Goal: Task Accomplishment & Management: Use online tool/utility

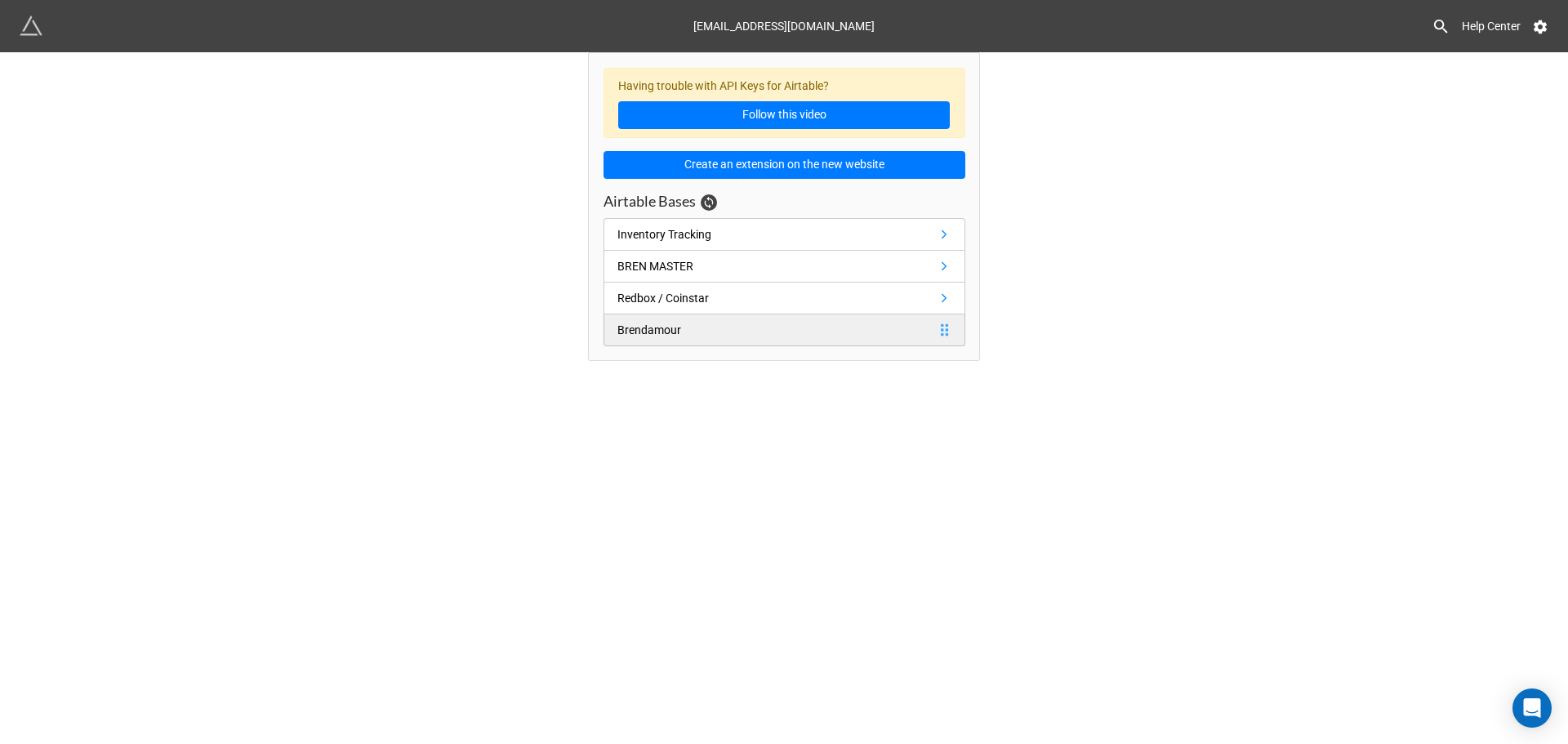
click at [677, 329] on div "Brendamour" at bounding box center [649, 330] width 64 height 18
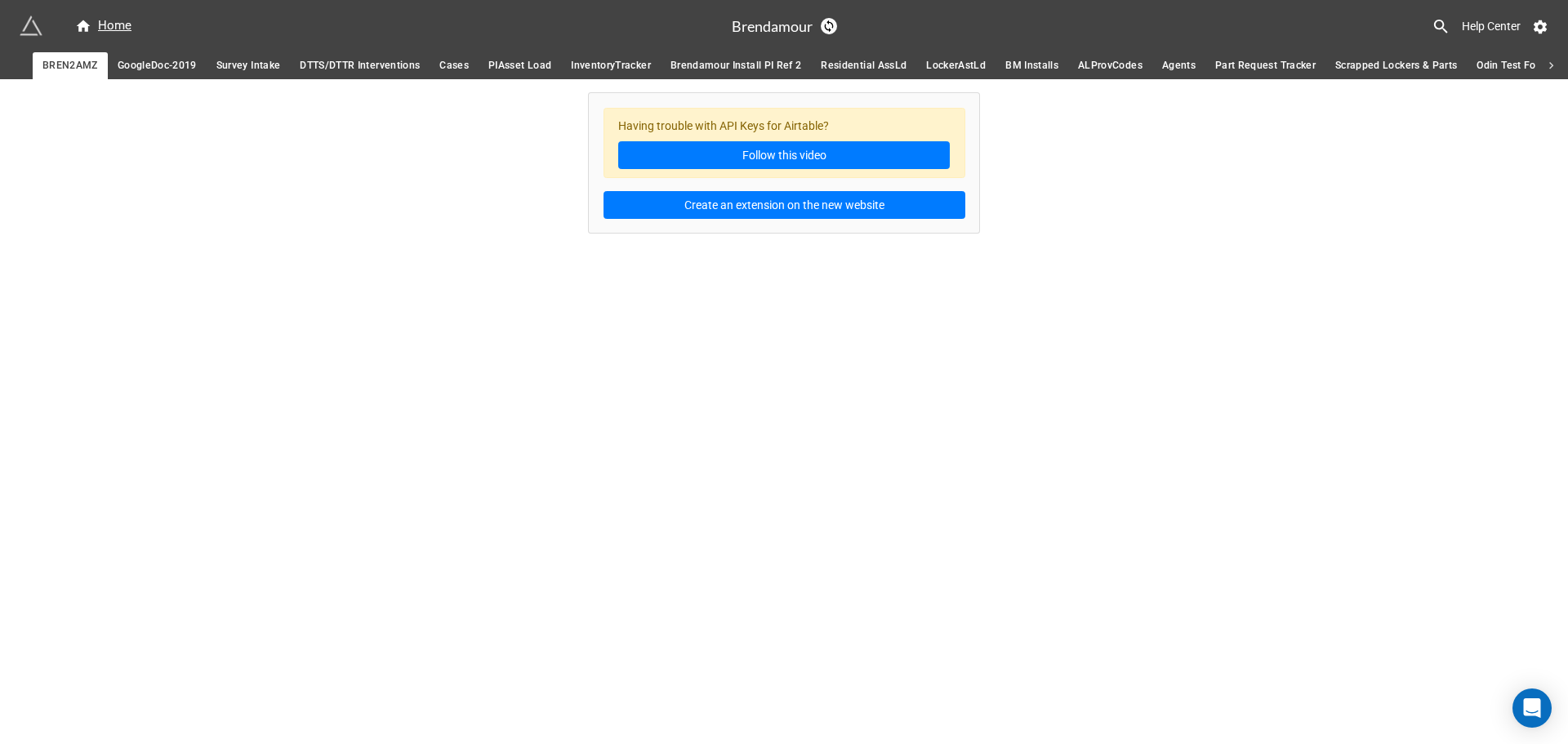
click at [256, 67] on span "Survey Intake" at bounding box center [249, 66] width 65 height 17
click at [142, 60] on span "GoogleDoc-2019" at bounding box center [156, 66] width 79 height 17
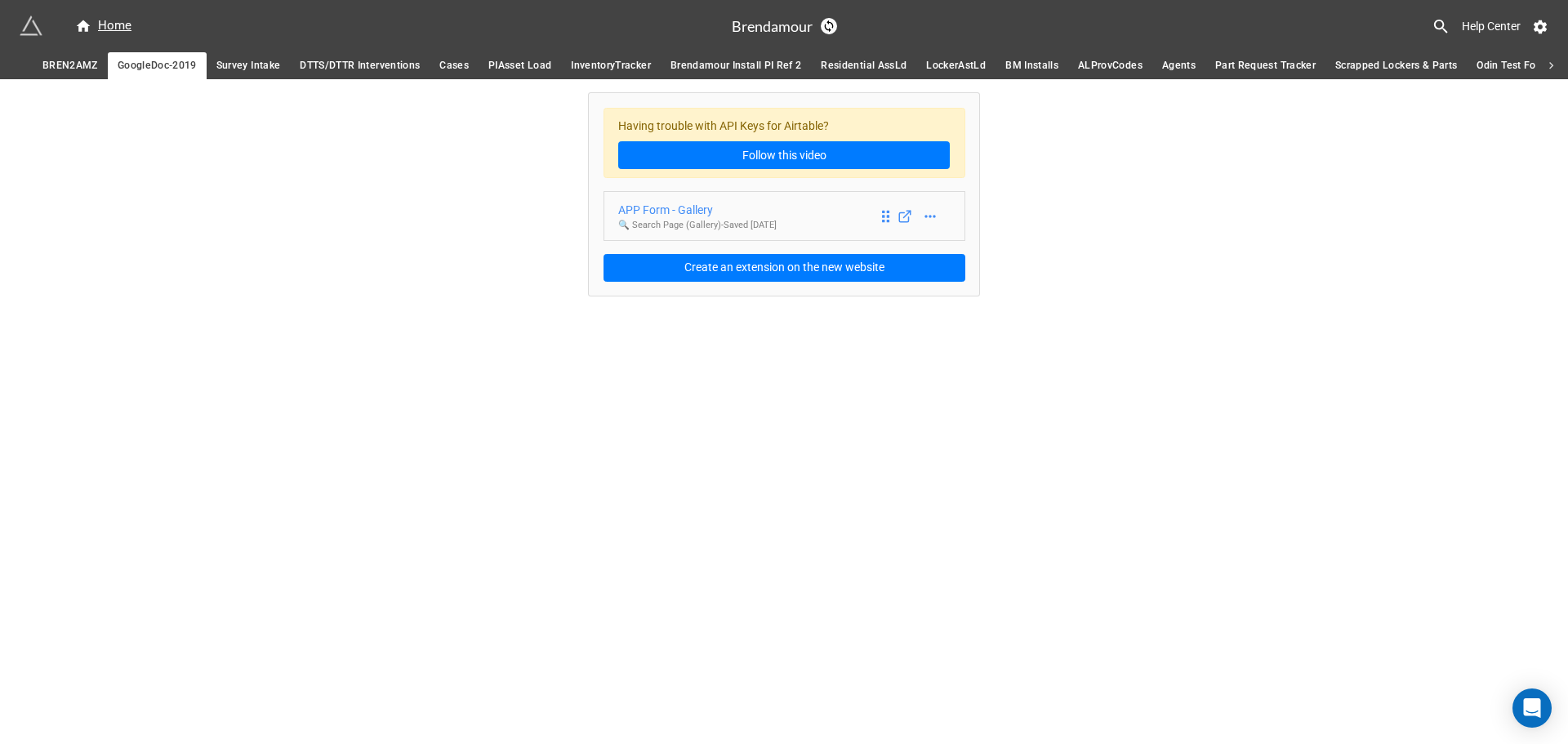
click at [675, 203] on div "APP Form - Gallery" at bounding box center [697, 210] width 158 height 18
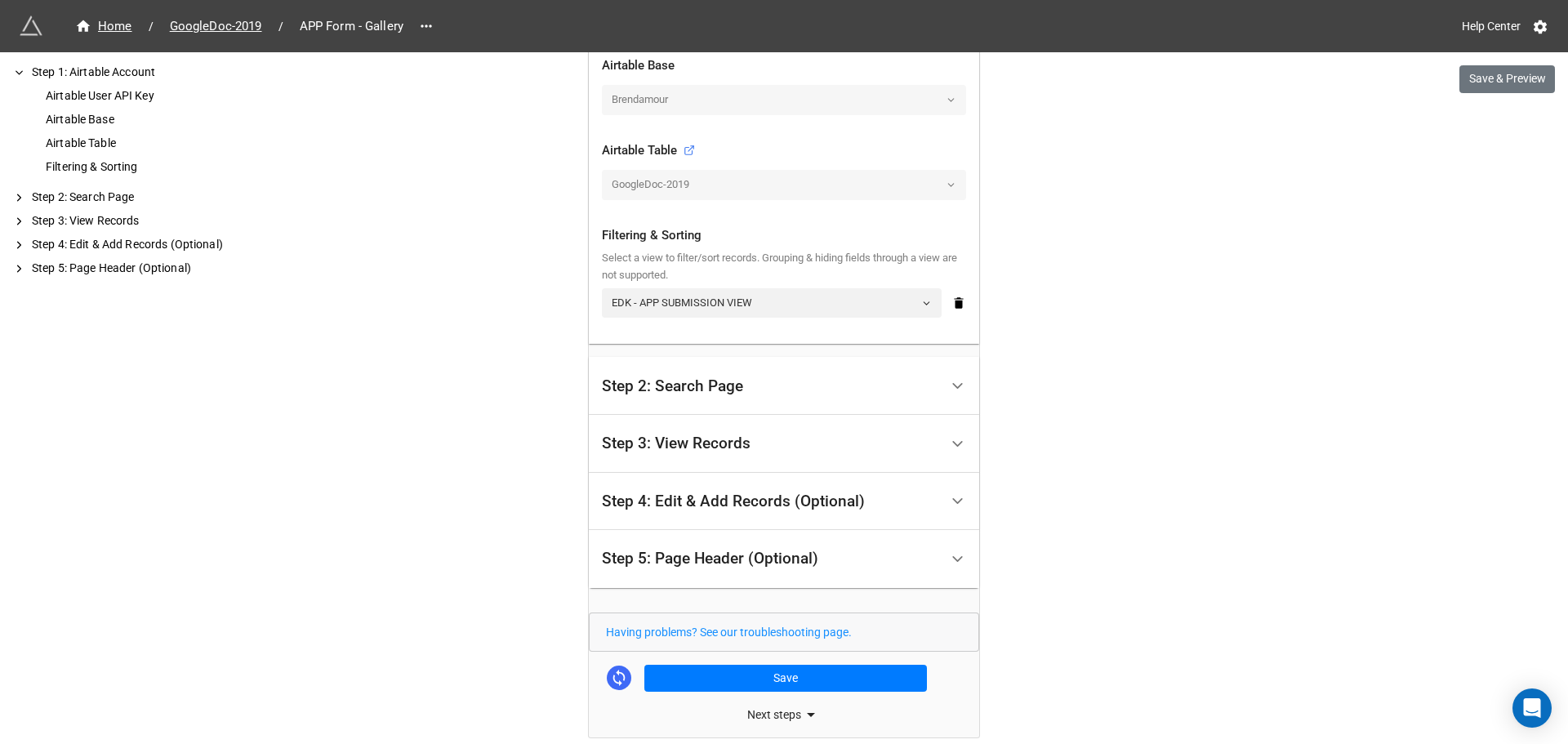
scroll to position [490, 0]
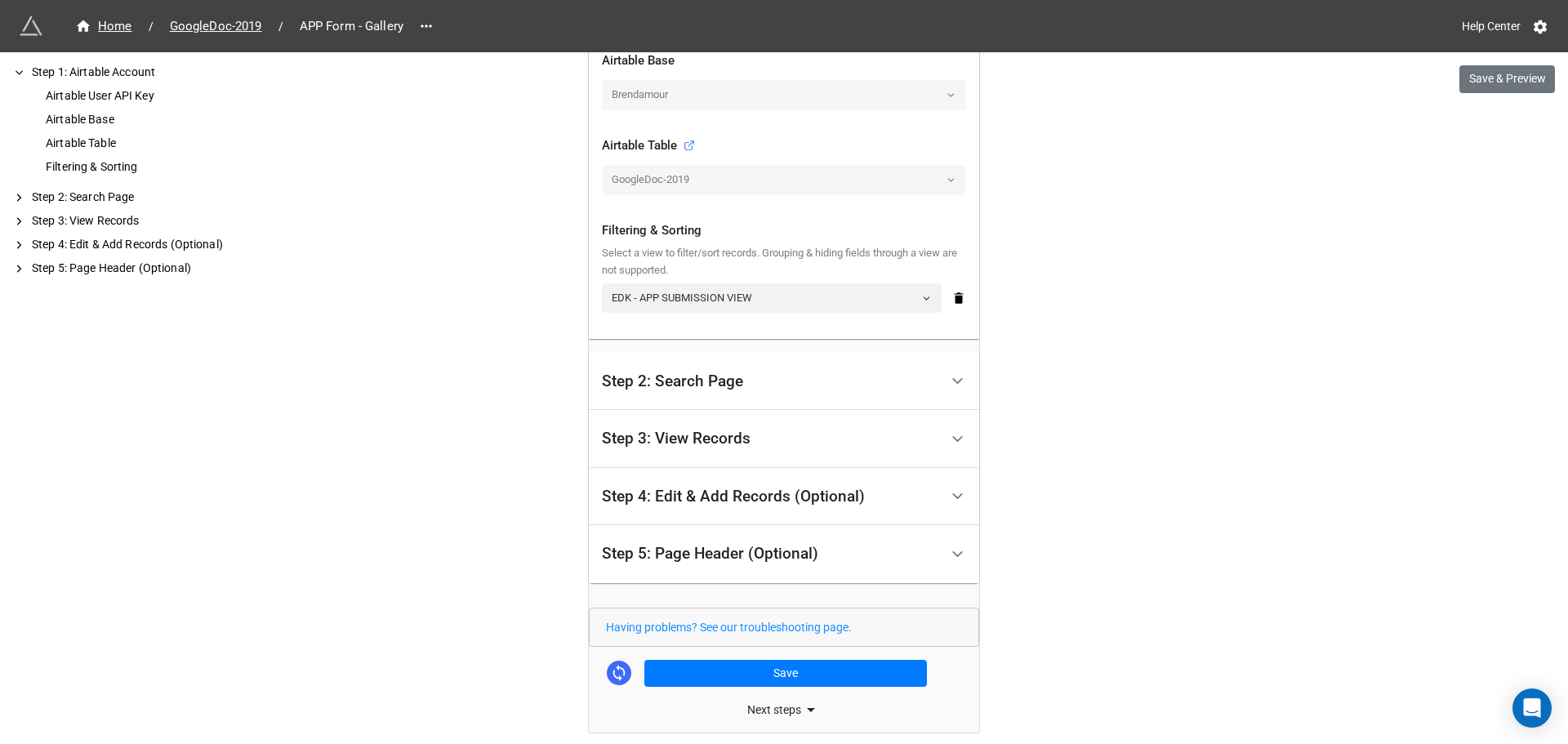
click at [747, 374] on div "Step 2: Search Page" at bounding box center [770, 381] width 337 height 38
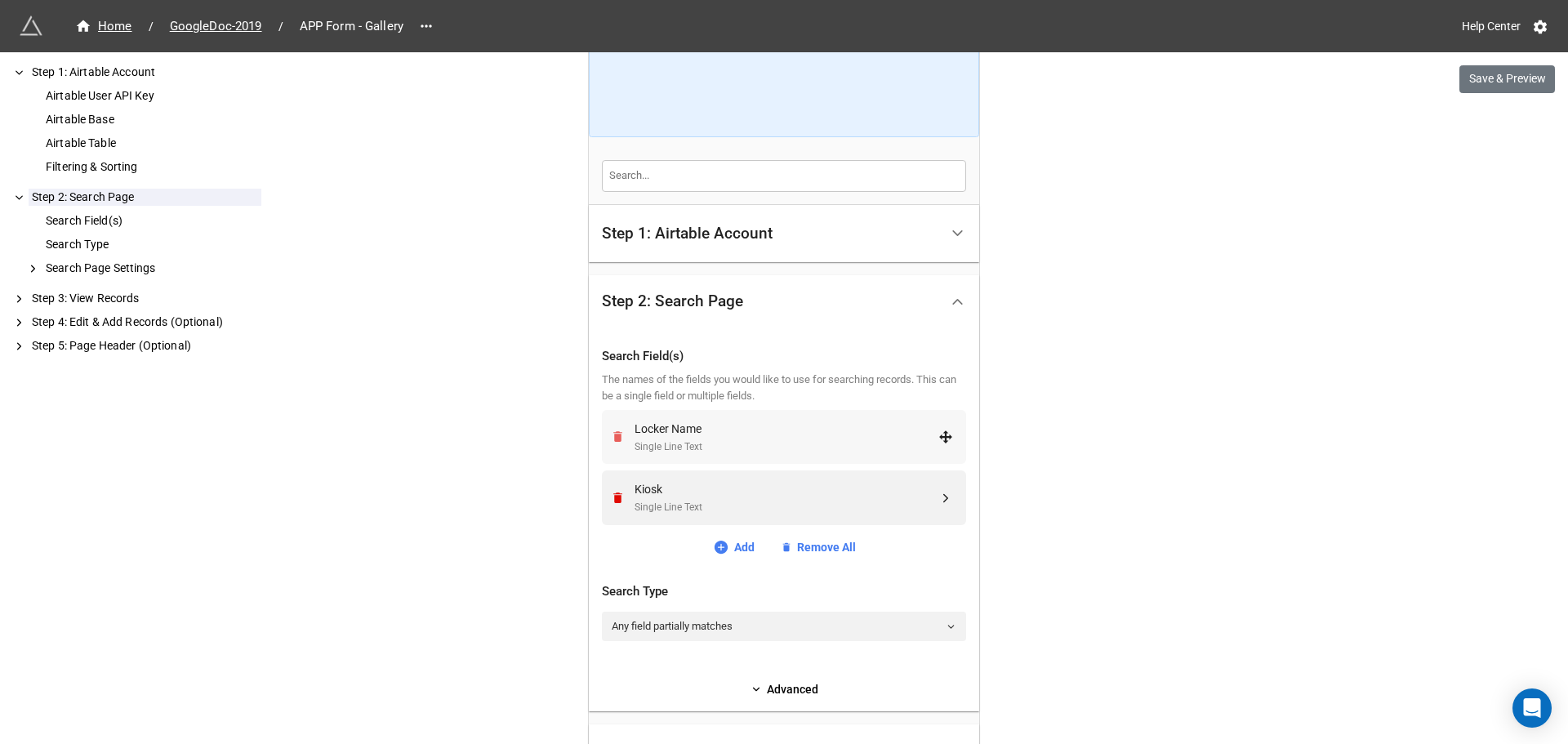
click at [613, 437] on icon "Remove" at bounding box center [618, 437] width 9 height 11
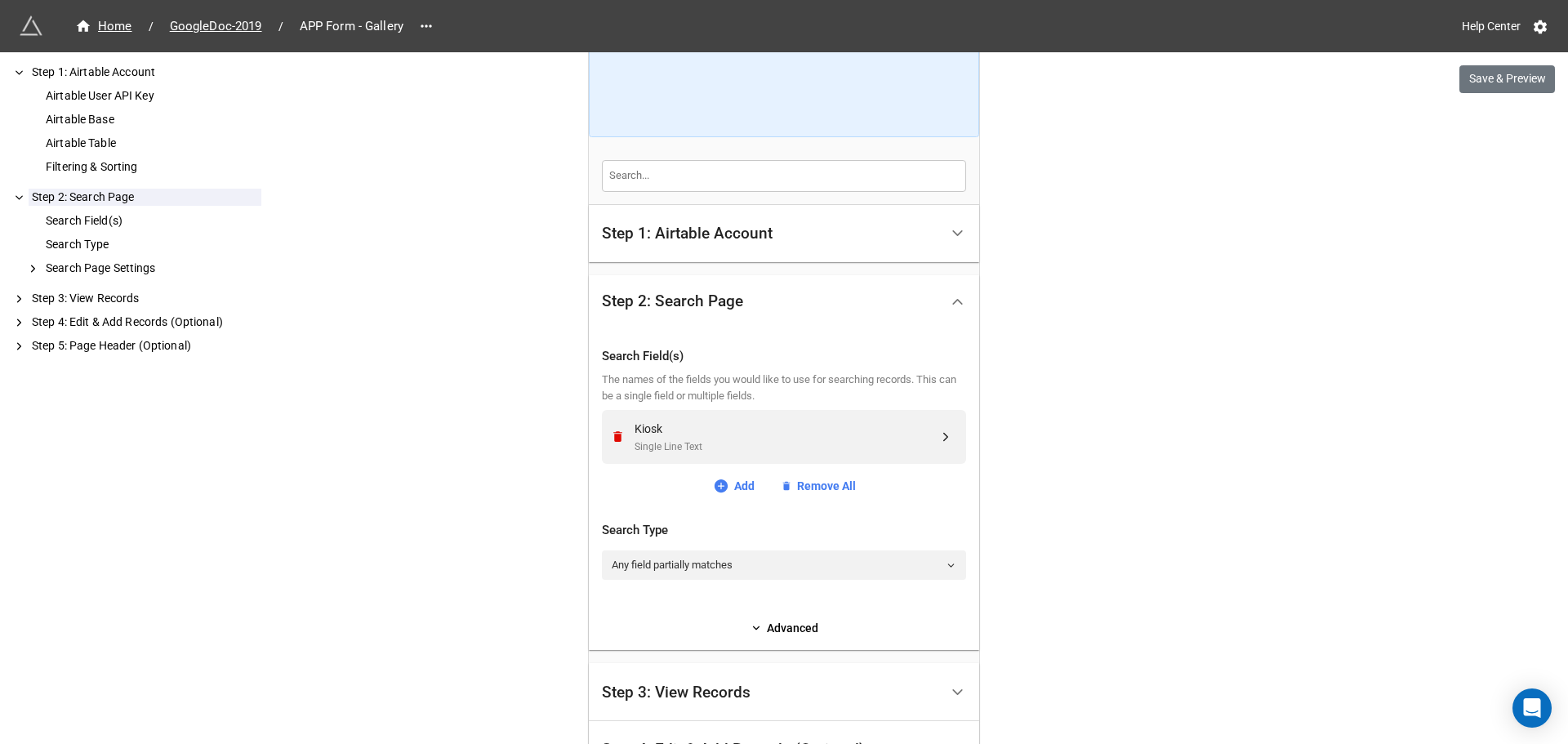
click at [1146, 504] on div "Home / GoogleDoc-2019 / APP Form - Gallery Help Center Save & Preview How to Se…" at bounding box center [784, 450] width 1568 height 1234
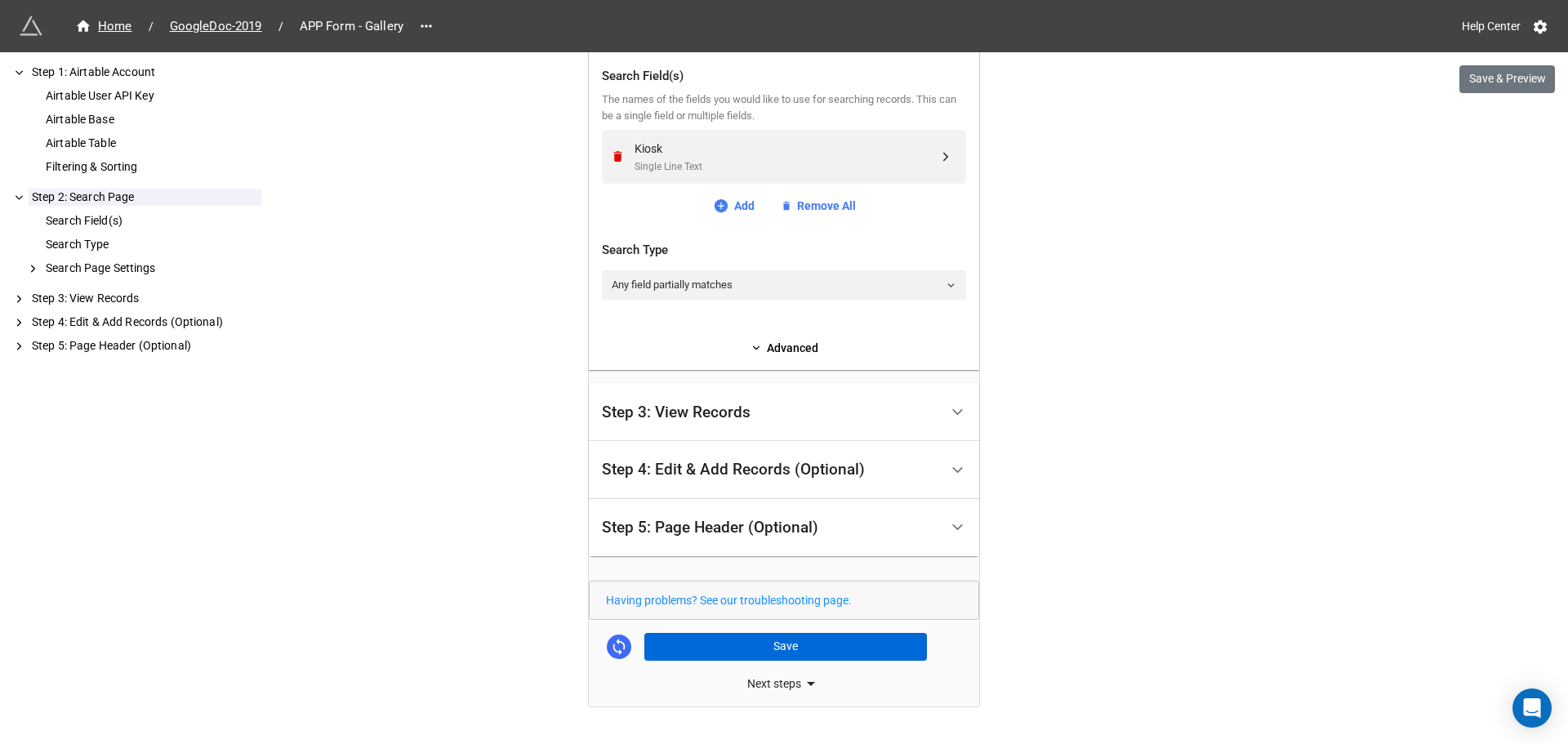
scroll to position [490, 0]
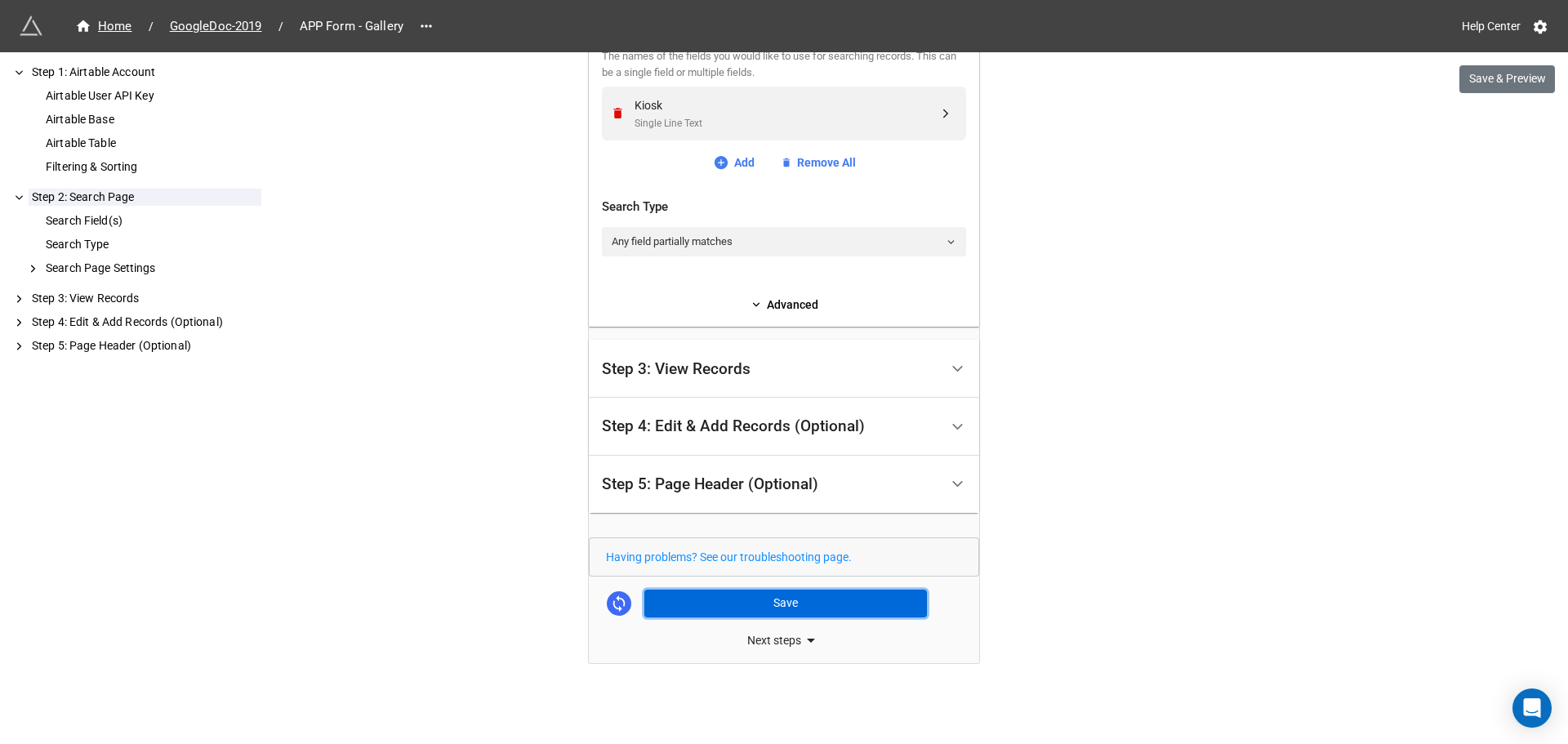
click at [746, 608] on button "Save" at bounding box center [786, 603] width 283 height 27
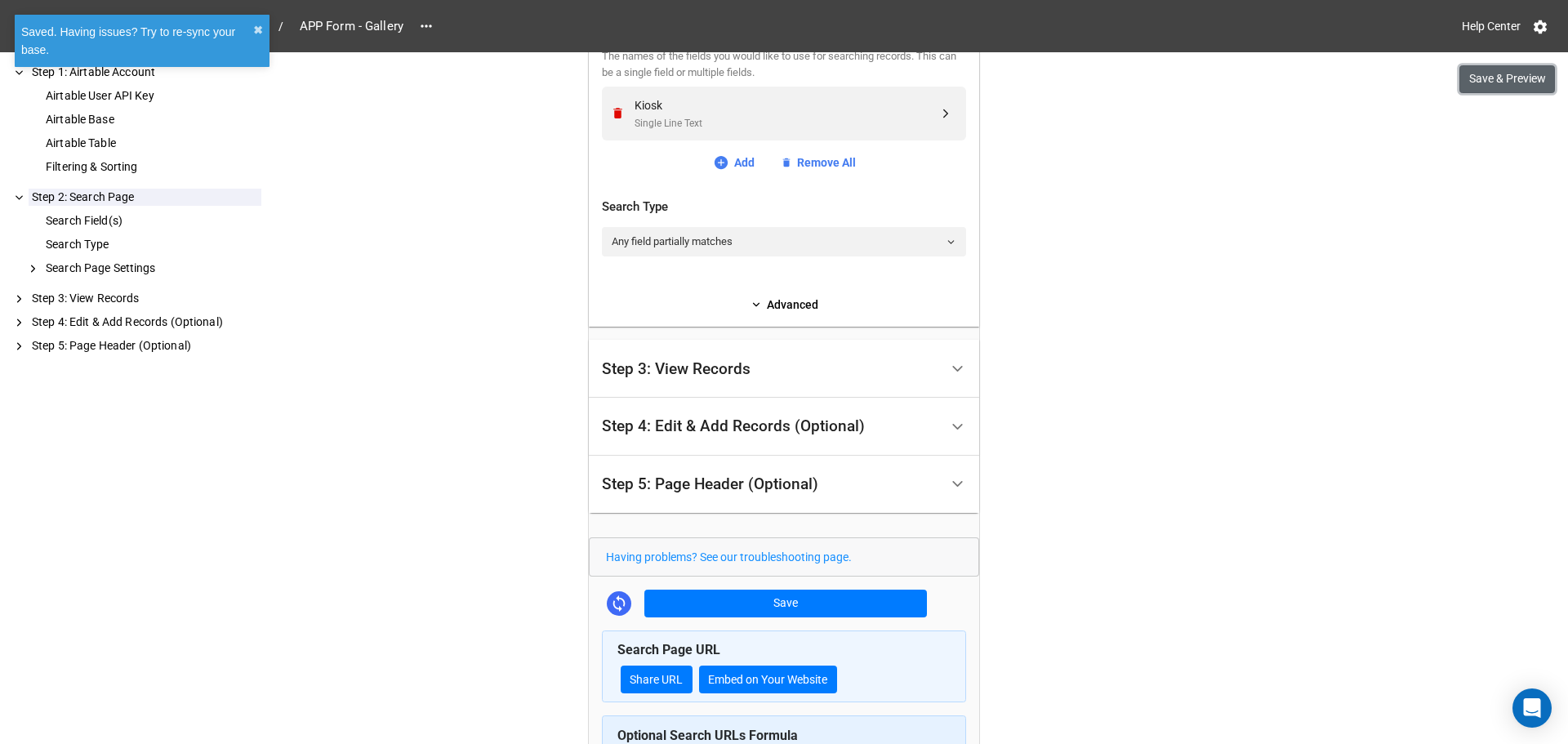
click at [1478, 79] on button "Save & Preview" at bounding box center [1507, 79] width 96 height 27
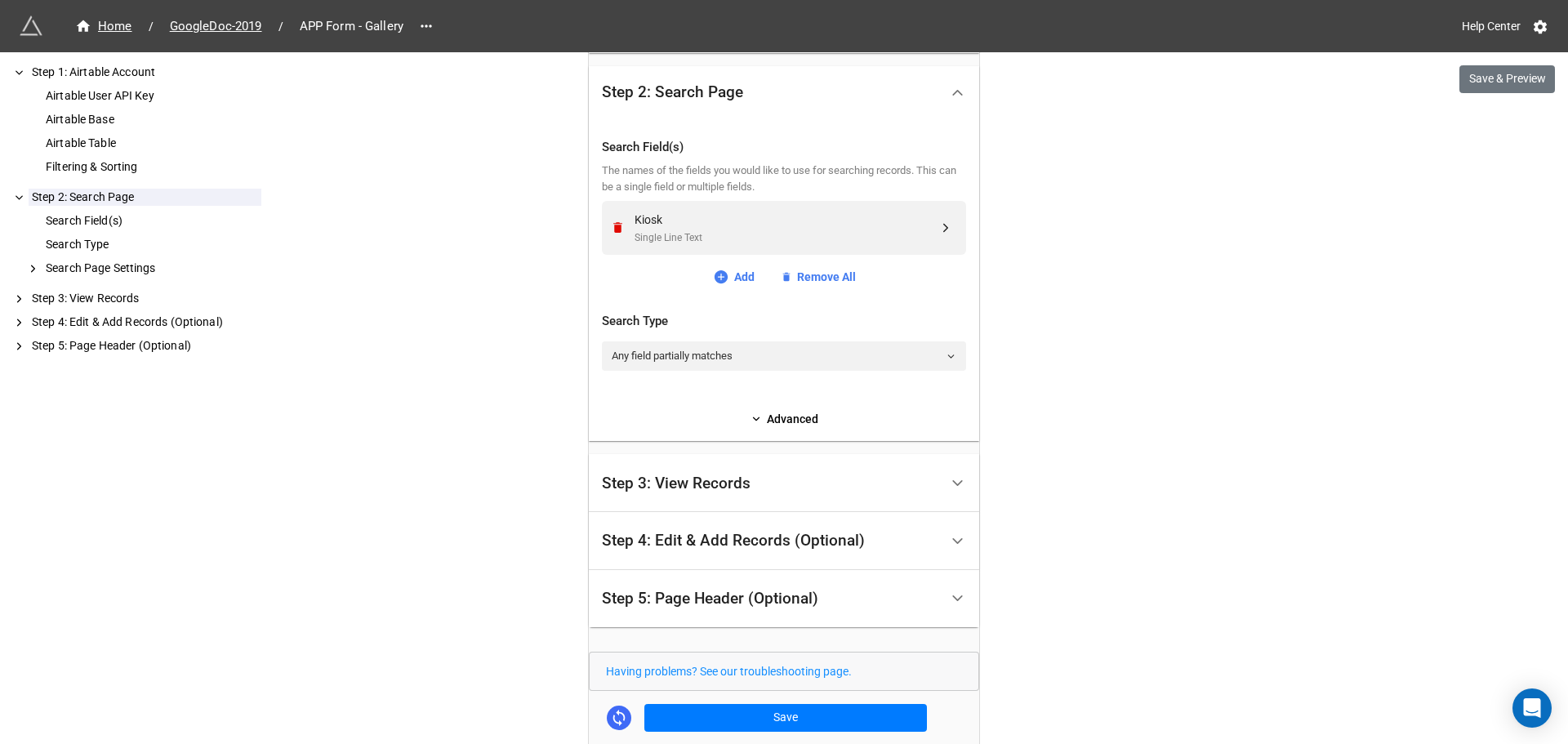
scroll to position [327, 0]
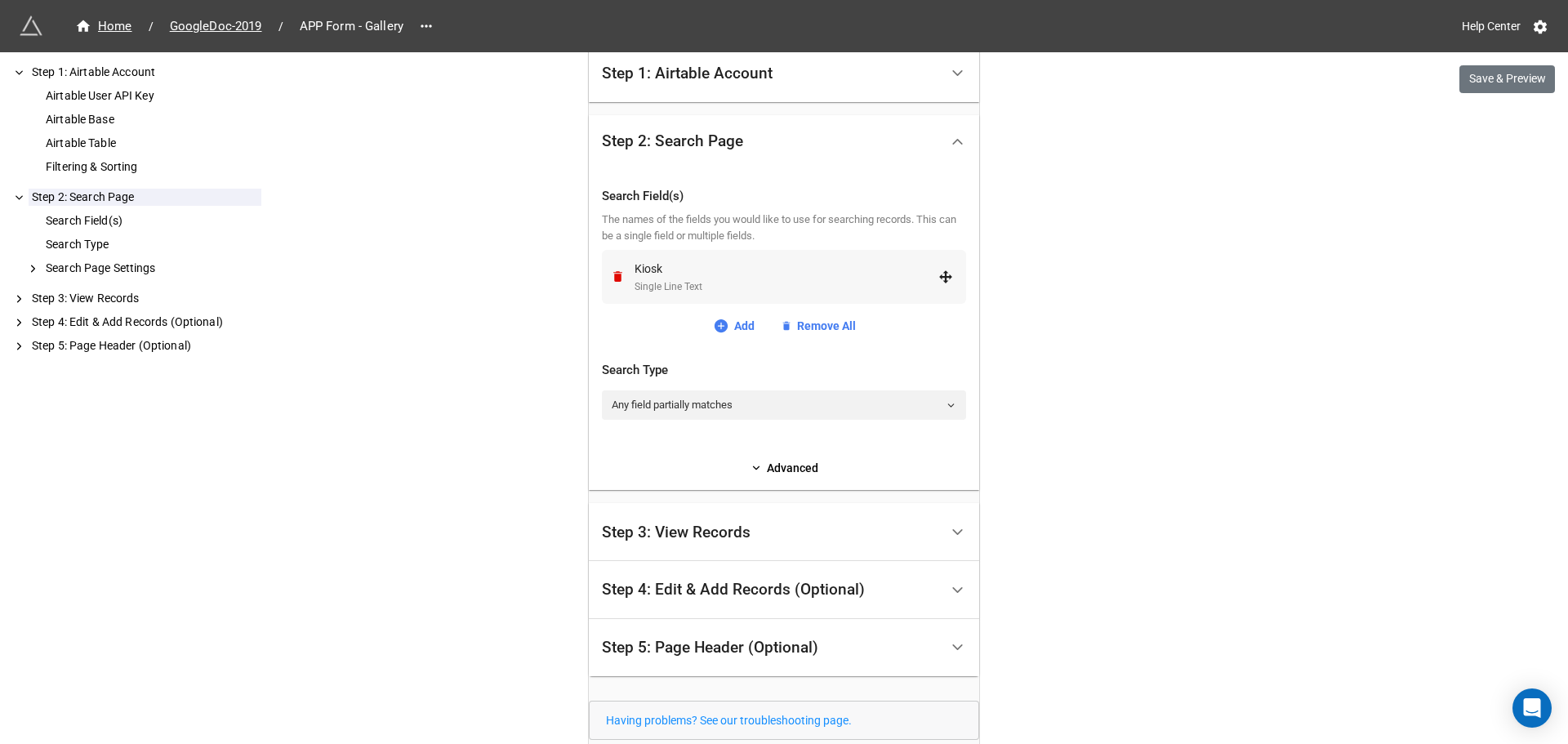
click at [846, 272] on div "Kiosk" at bounding box center [786, 269] width 304 height 18
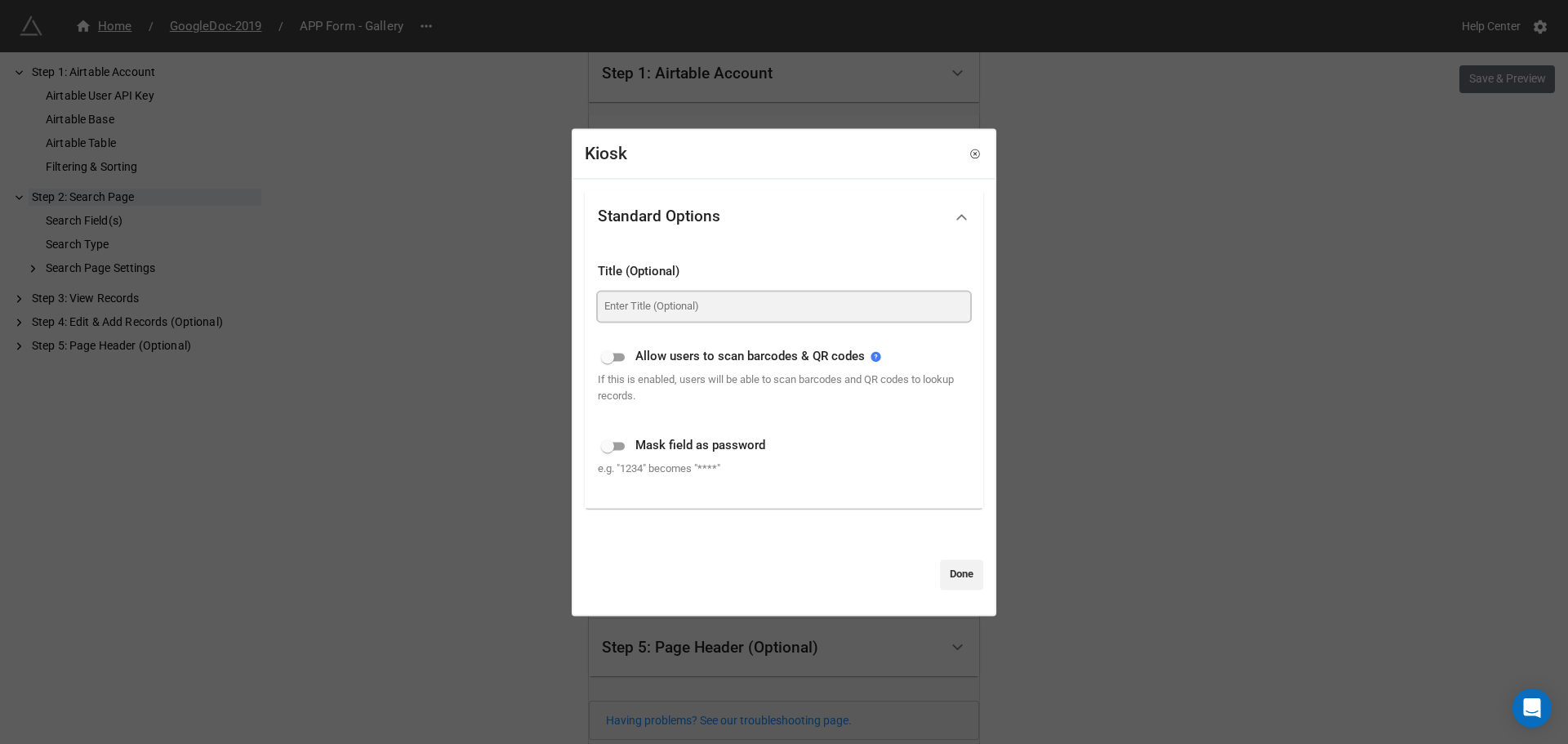
click at [635, 310] on input at bounding box center [784, 305] width 373 height 29
type input "Kiosk ID"
click at [965, 568] on link "Done" at bounding box center [962, 574] width 43 height 29
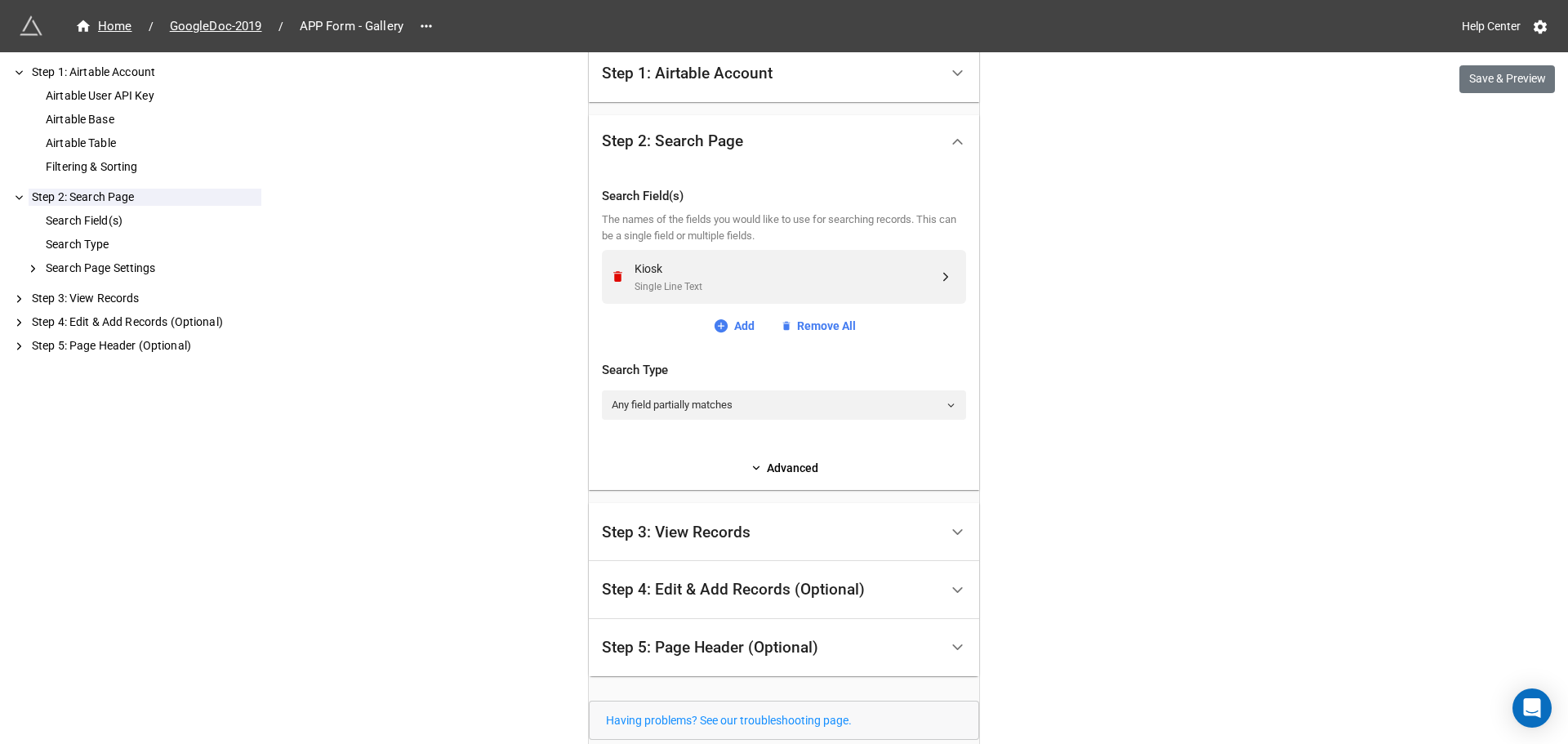
click at [1113, 532] on div "Home / GoogleDoc-2019 / APP Form - Gallery Help Center Save & Preview How to Se…" at bounding box center [784, 458] width 1568 height 1570
click at [1523, 84] on button "Save & Preview" at bounding box center [1507, 79] width 96 height 27
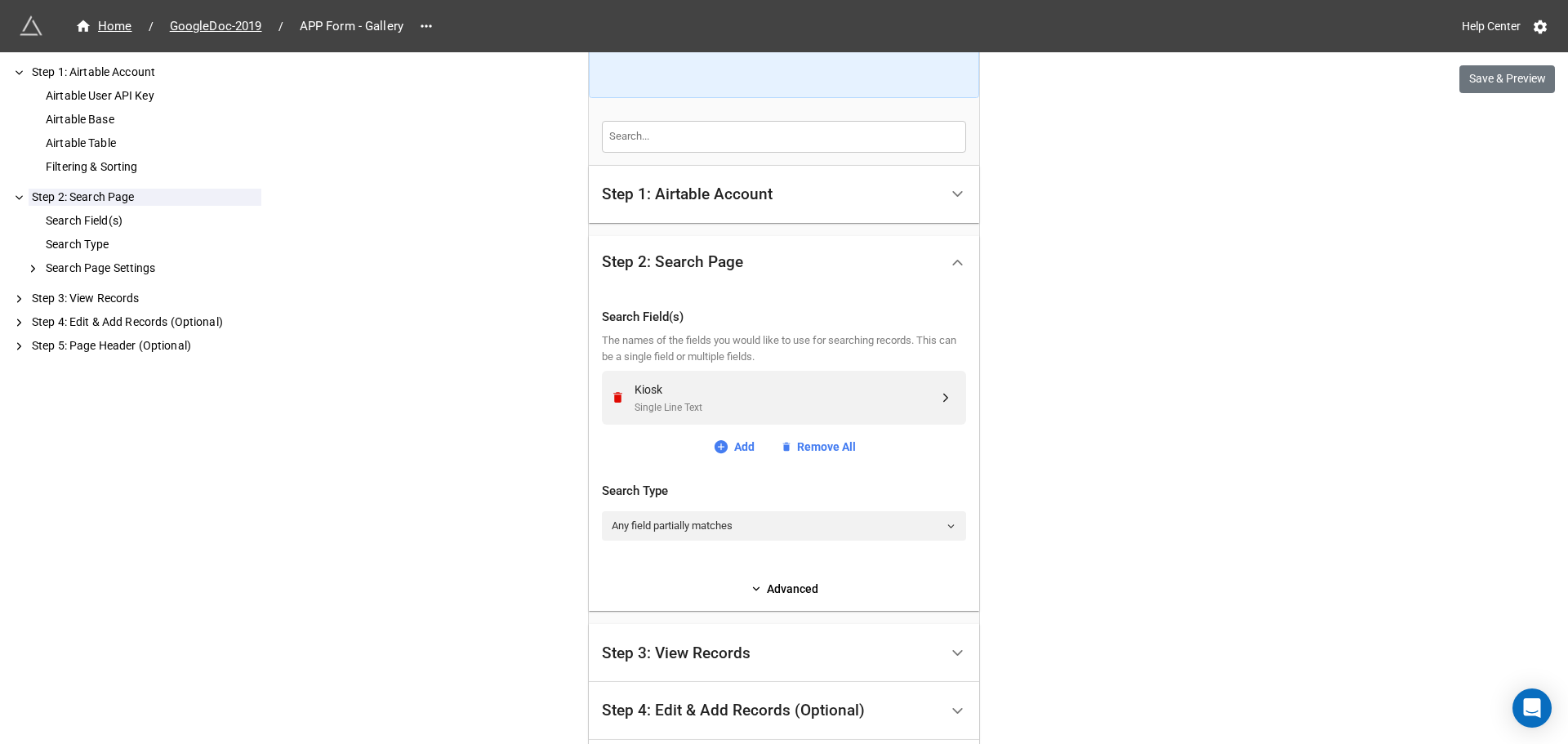
scroll to position [0, 0]
